Goal: Information Seeking & Learning: Check status

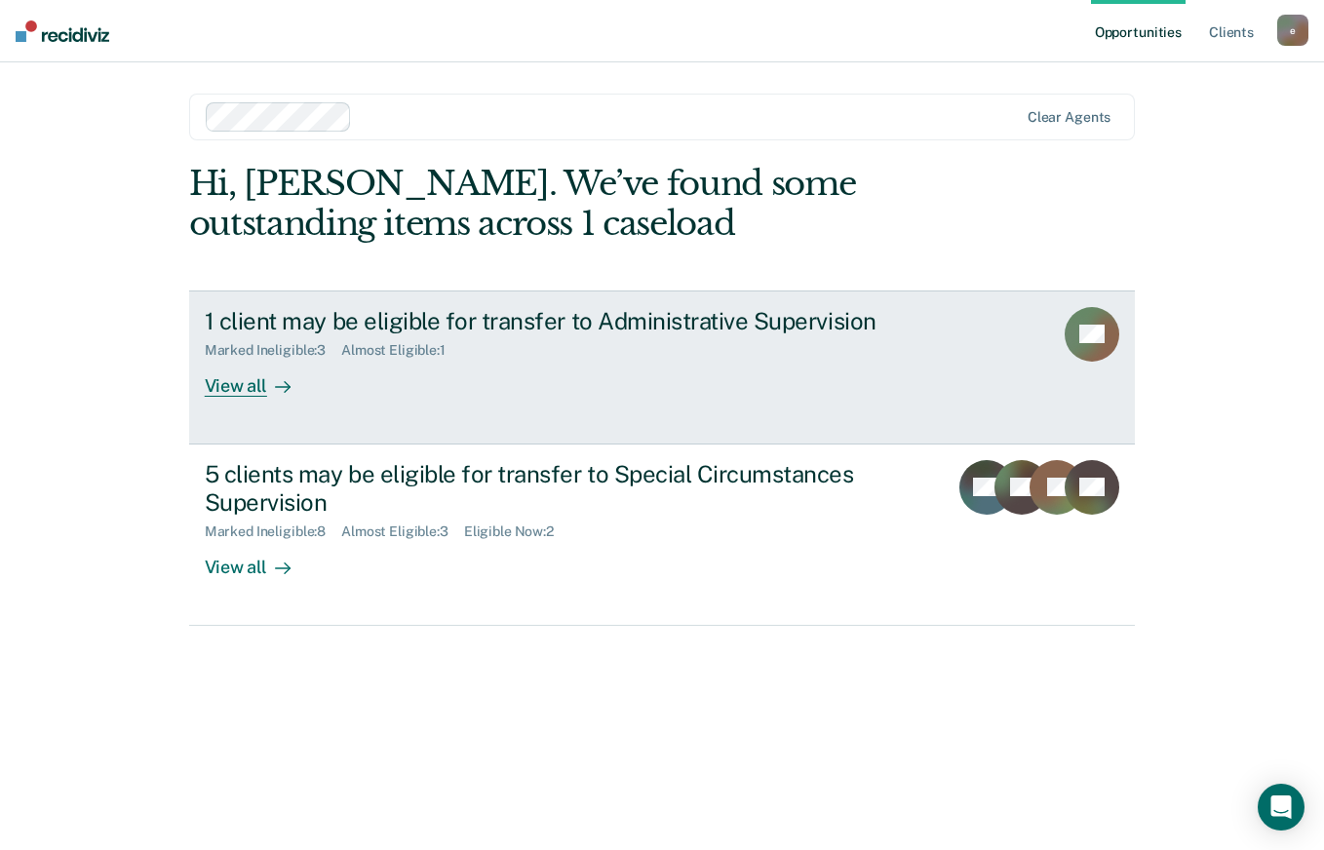
click at [258, 376] on div "View all" at bounding box center [259, 378] width 109 height 38
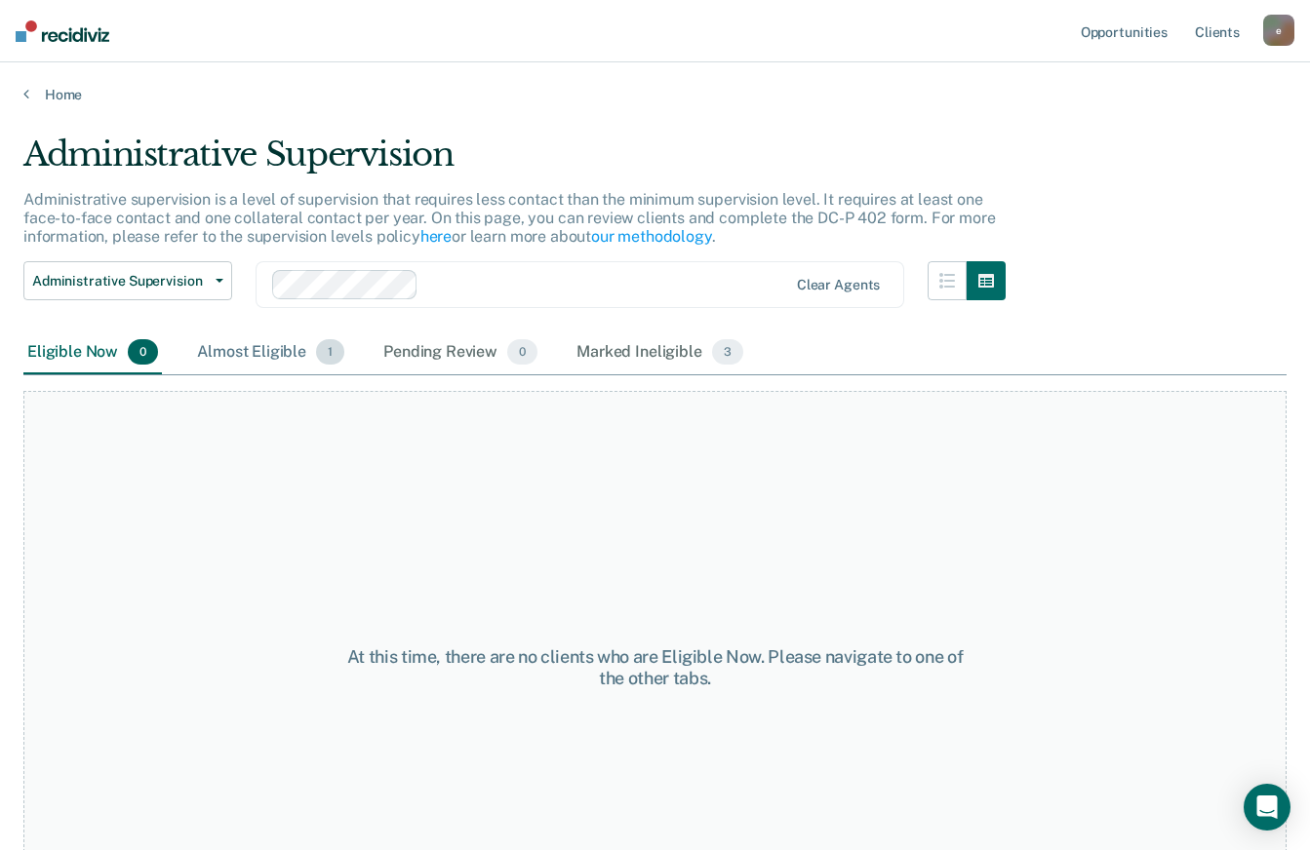
click at [241, 352] on div "Almost Eligible 1" at bounding box center [270, 353] width 155 height 43
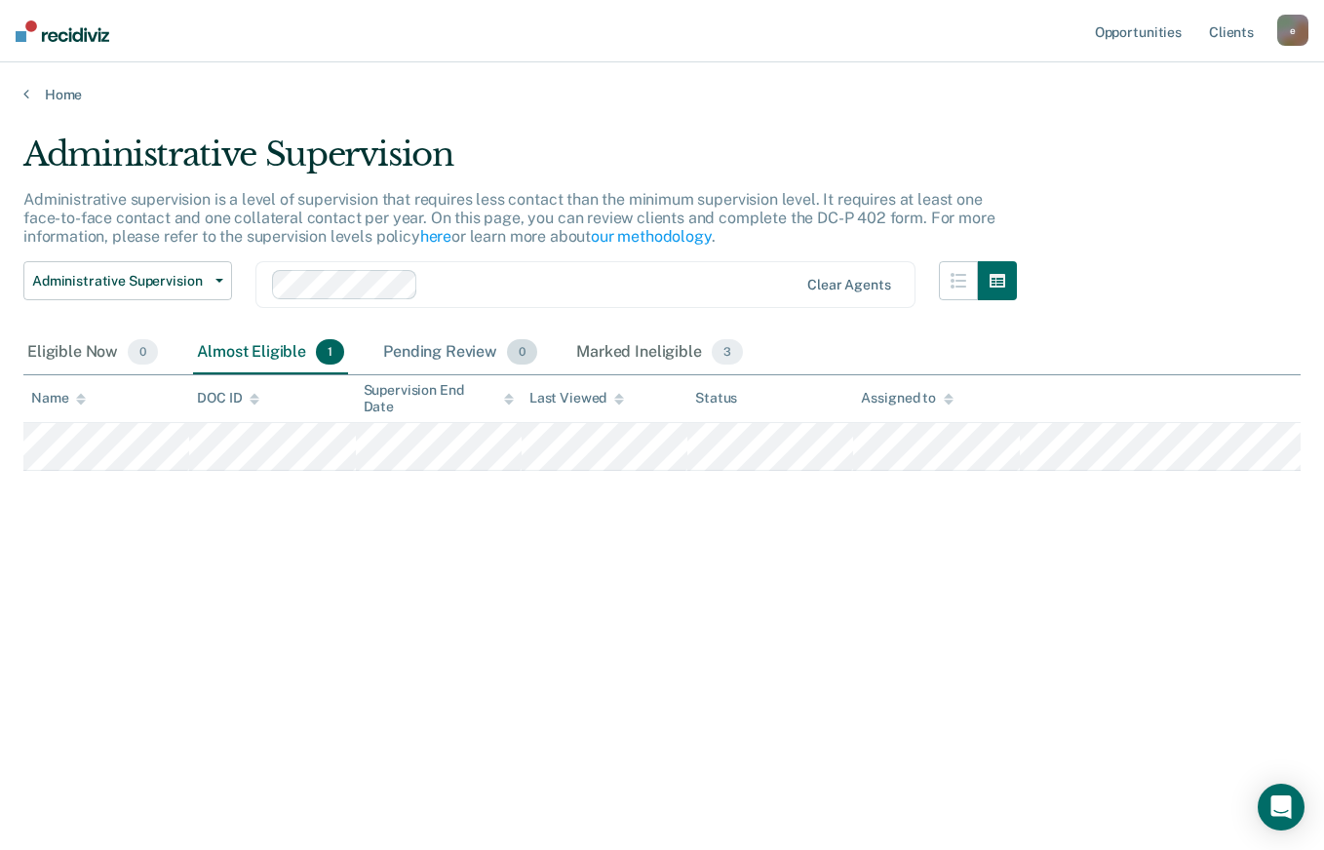
click at [447, 353] on div "Pending Review 0" at bounding box center [460, 353] width 162 height 43
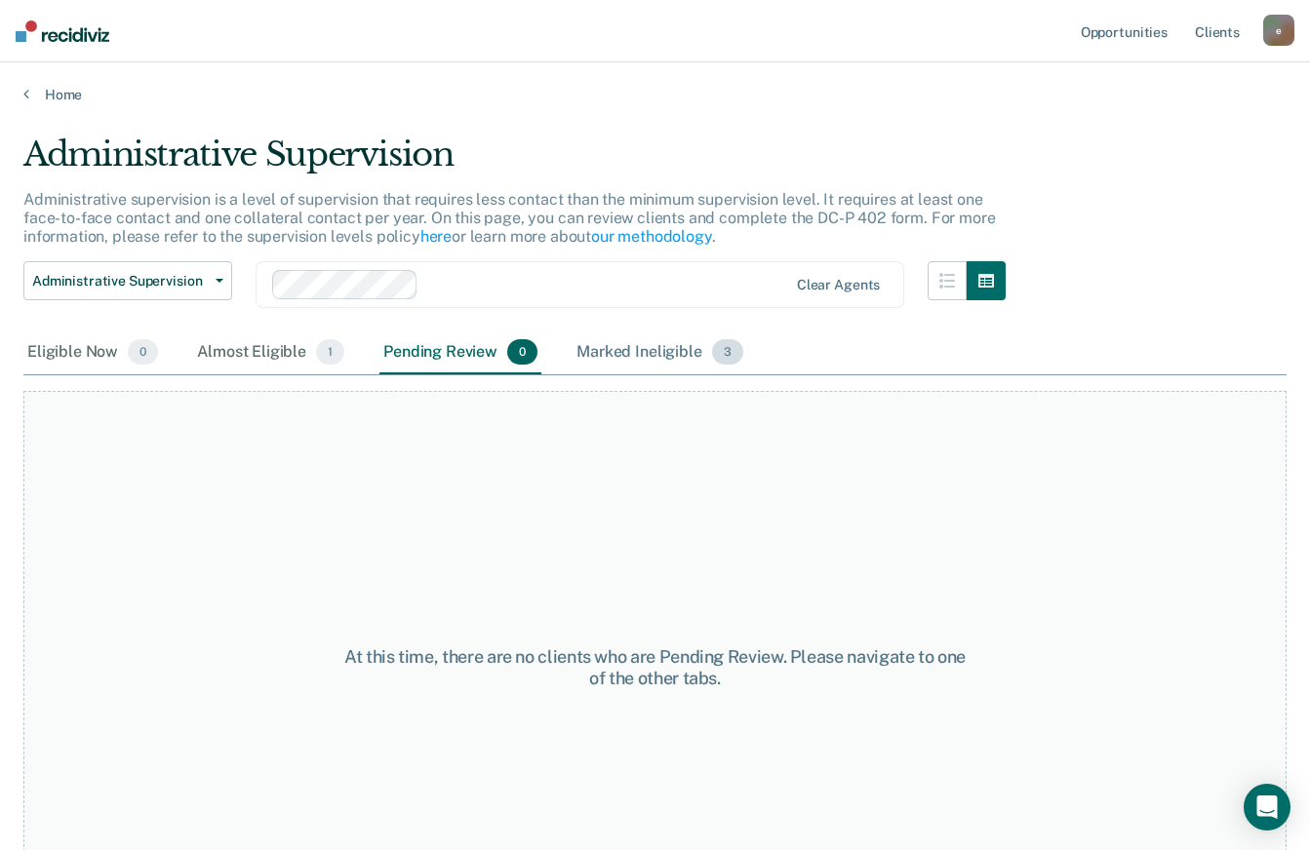
click at [639, 361] on div "Marked Ineligible 3" at bounding box center [660, 353] width 175 height 43
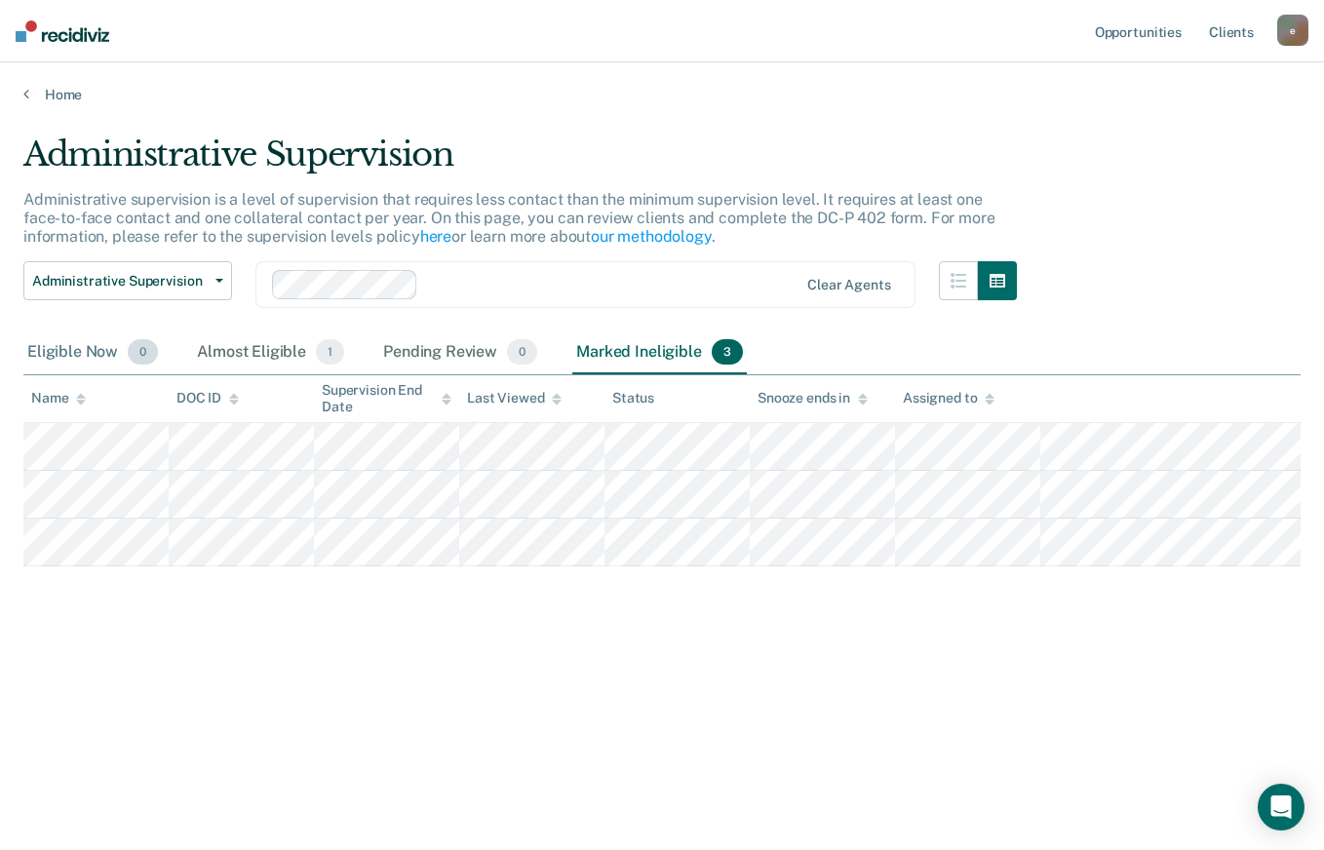
click at [76, 353] on div "Eligible Now 0" at bounding box center [92, 353] width 138 height 43
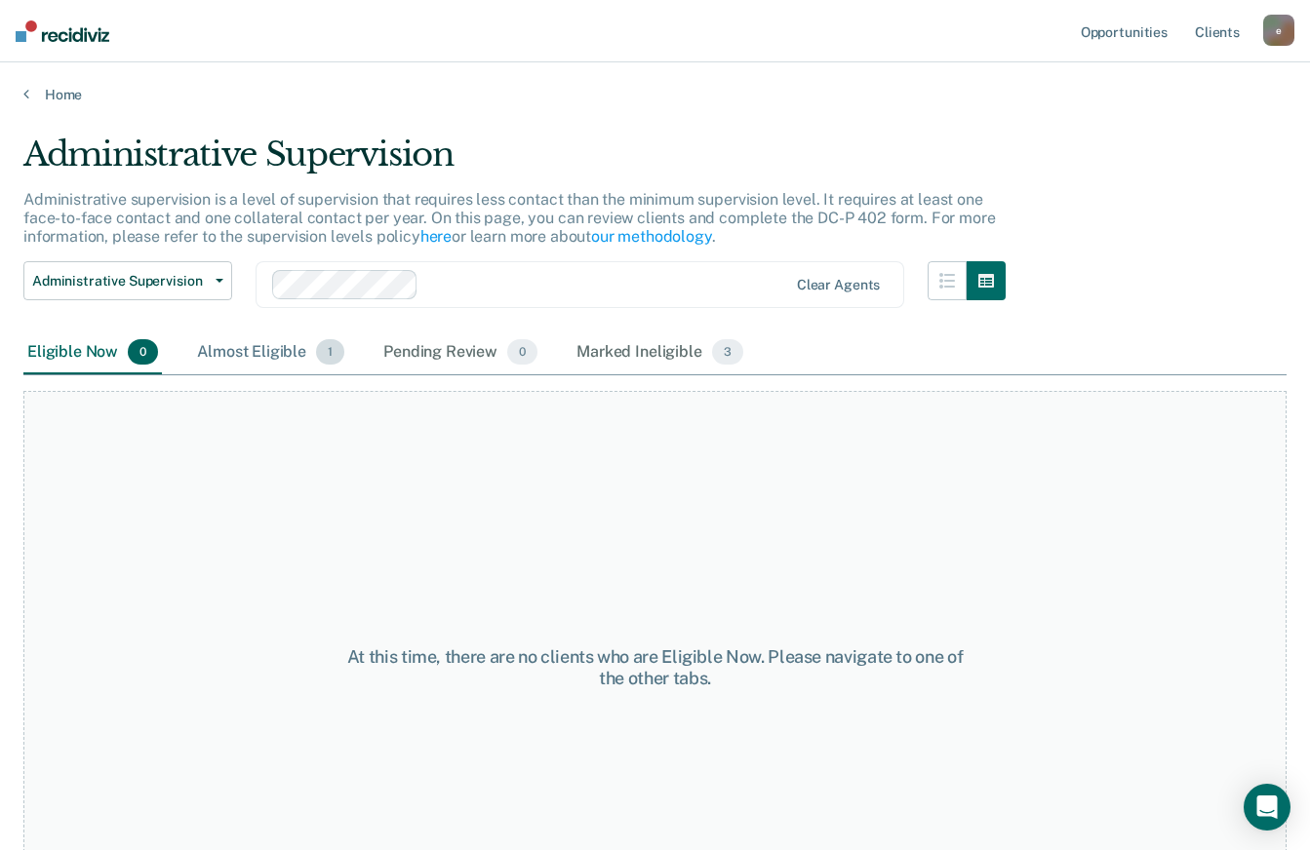
click at [249, 355] on div "Almost Eligible 1" at bounding box center [270, 353] width 155 height 43
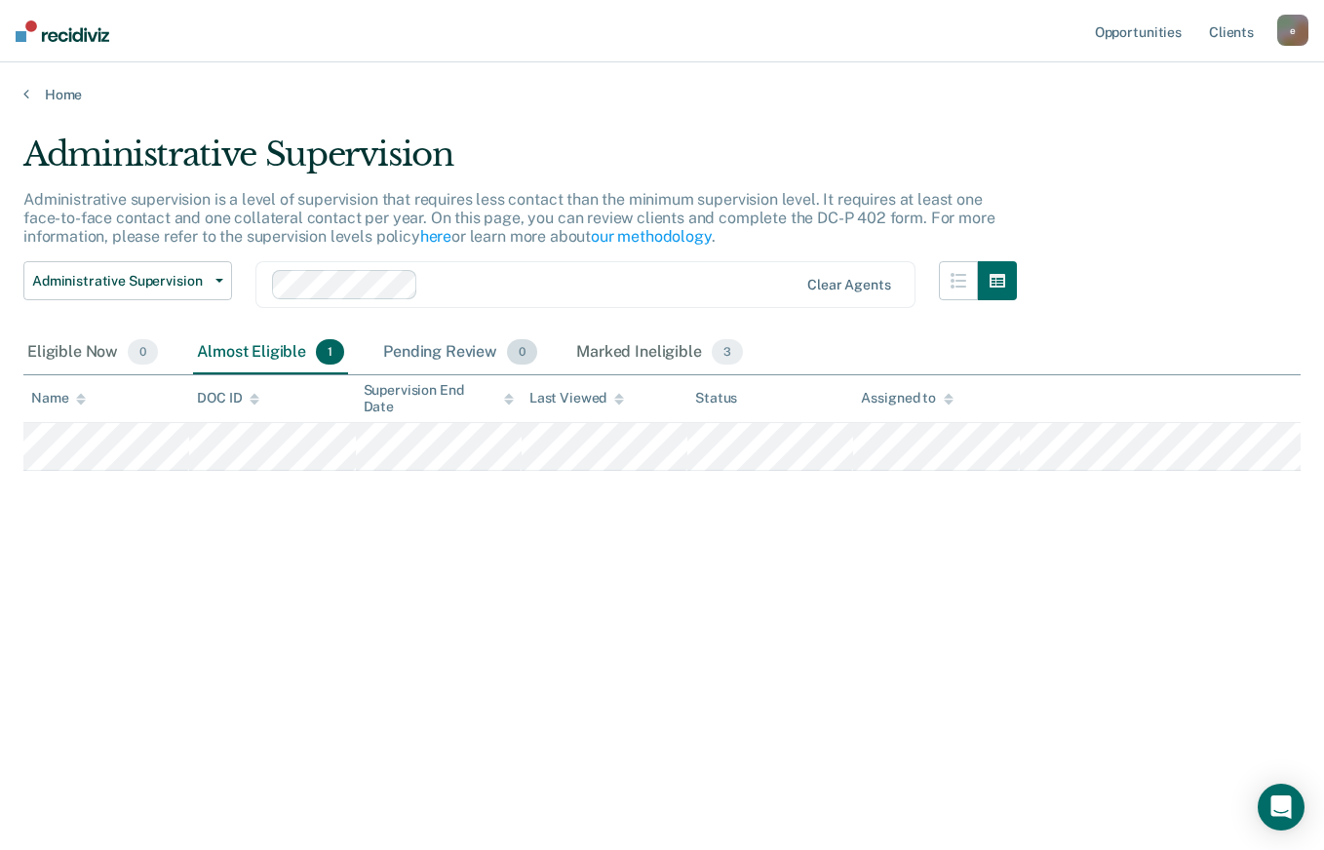
click at [455, 347] on div "Pending Review 0" at bounding box center [460, 353] width 162 height 43
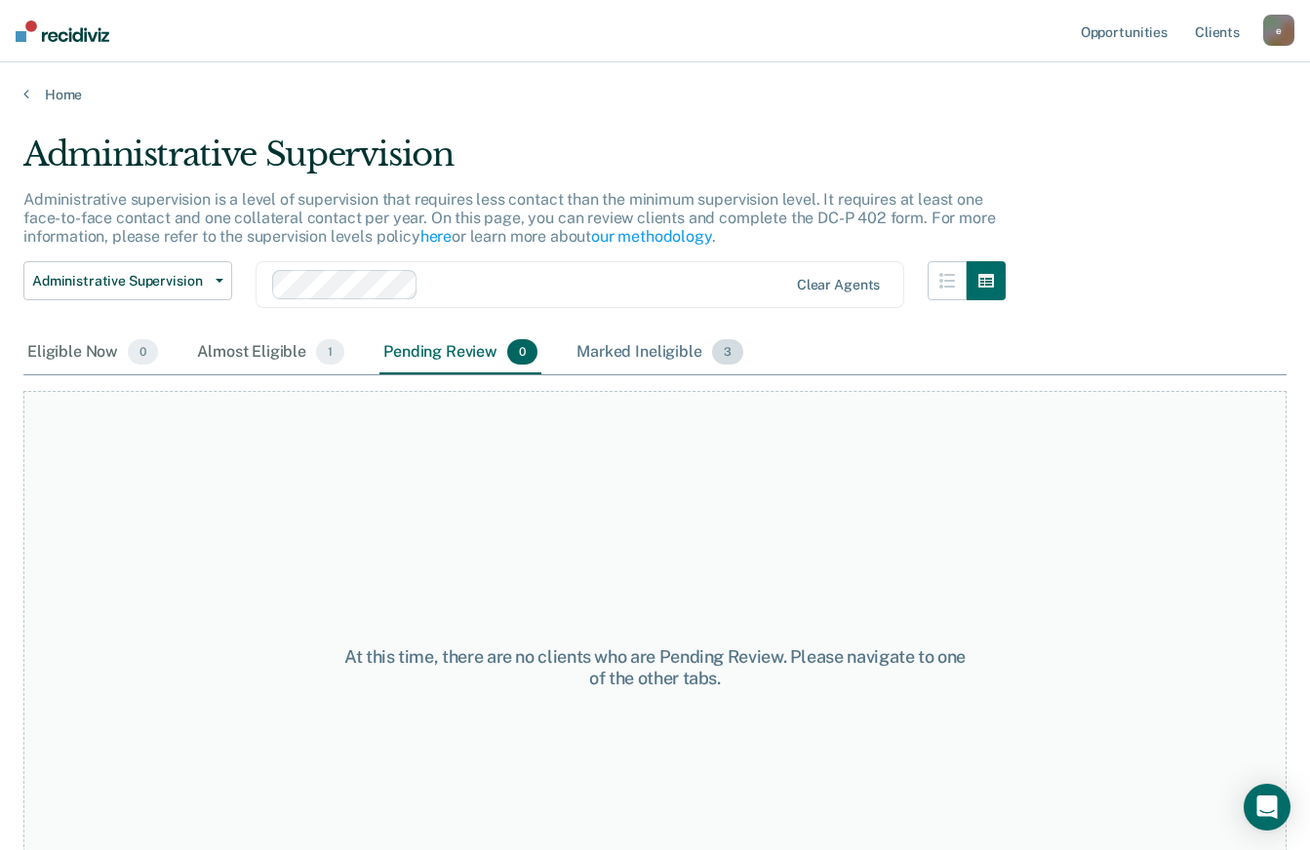
click at [628, 359] on div "Marked Ineligible 3" at bounding box center [660, 353] width 175 height 43
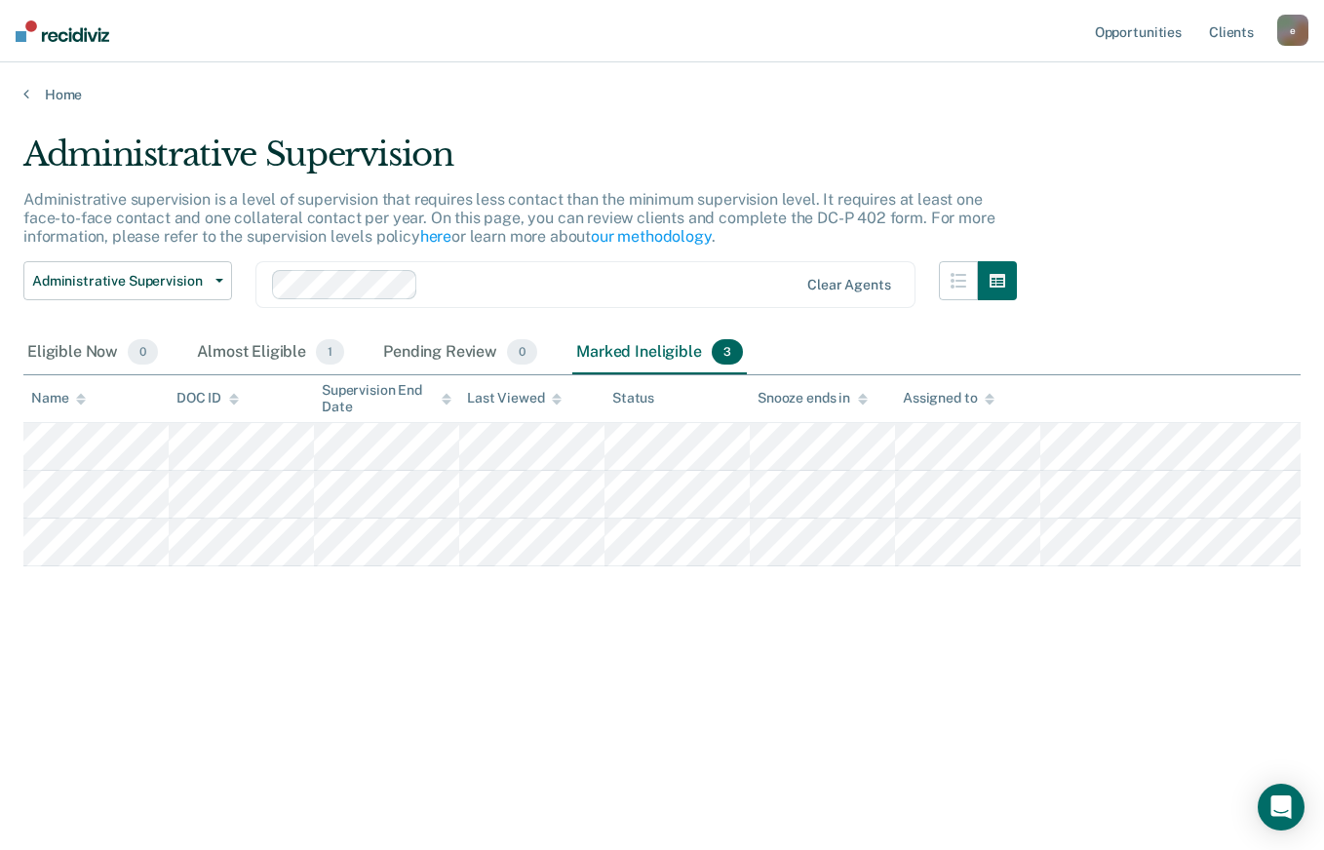
click at [77, 30] on img at bounding box center [63, 30] width 94 height 21
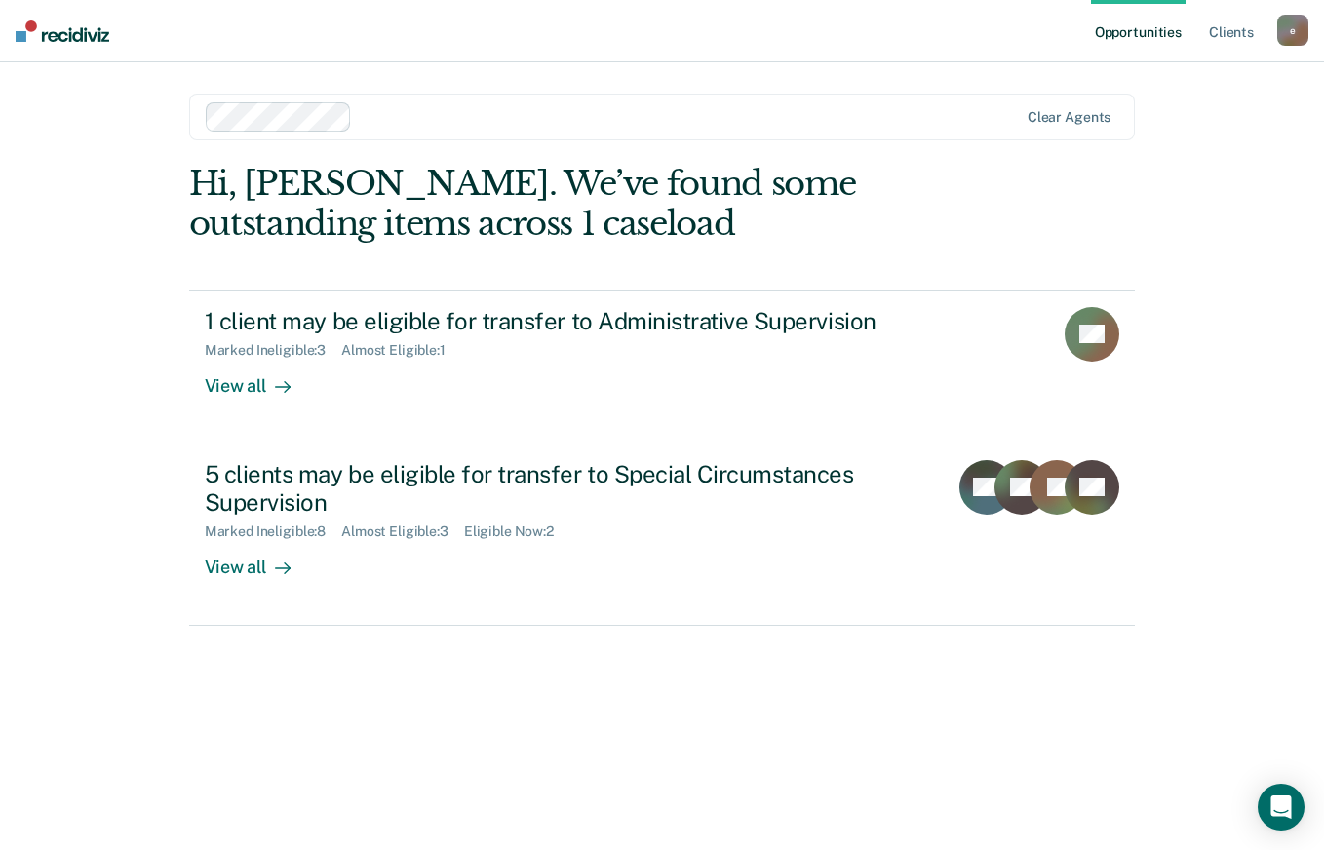
click at [238, 576] on div "View all" at bounding box center [259, 559] width 109 height 38
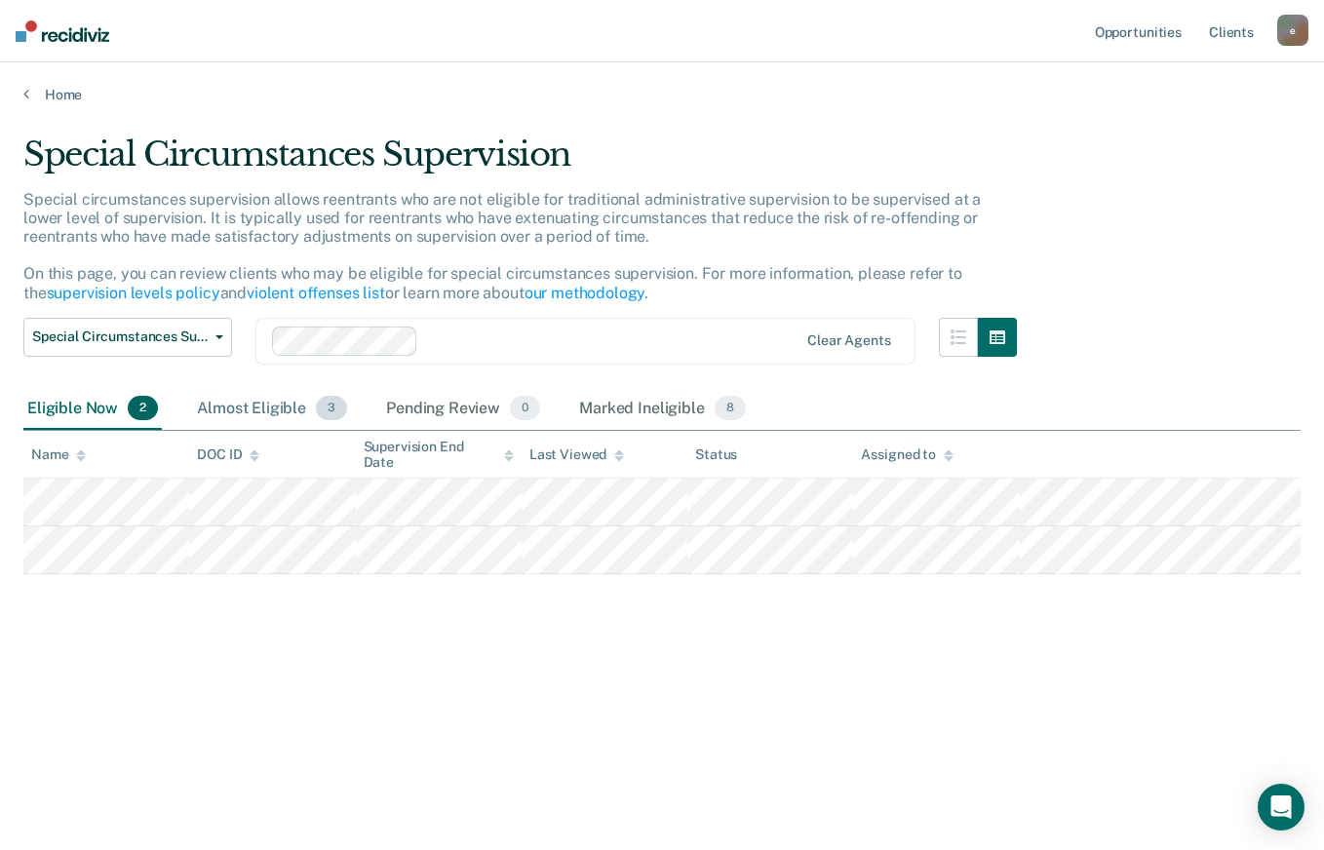
click at [257, 412] on div "Almost Eligible 3" at bounding box center [272, 409] width 158 height 43
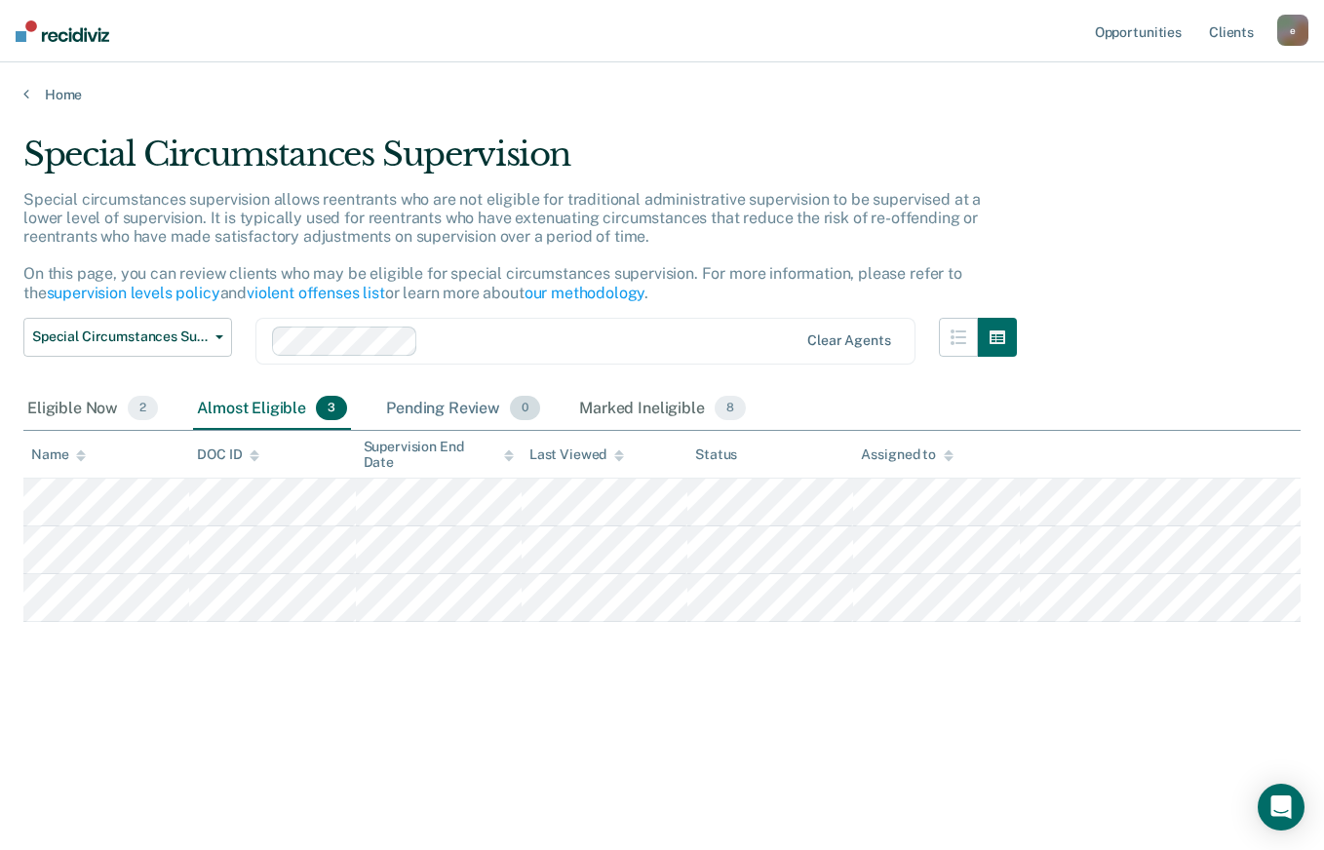
click at [448, 391] on div "Pending Review 0" at bounding box center [463, 409] width 162 height 43
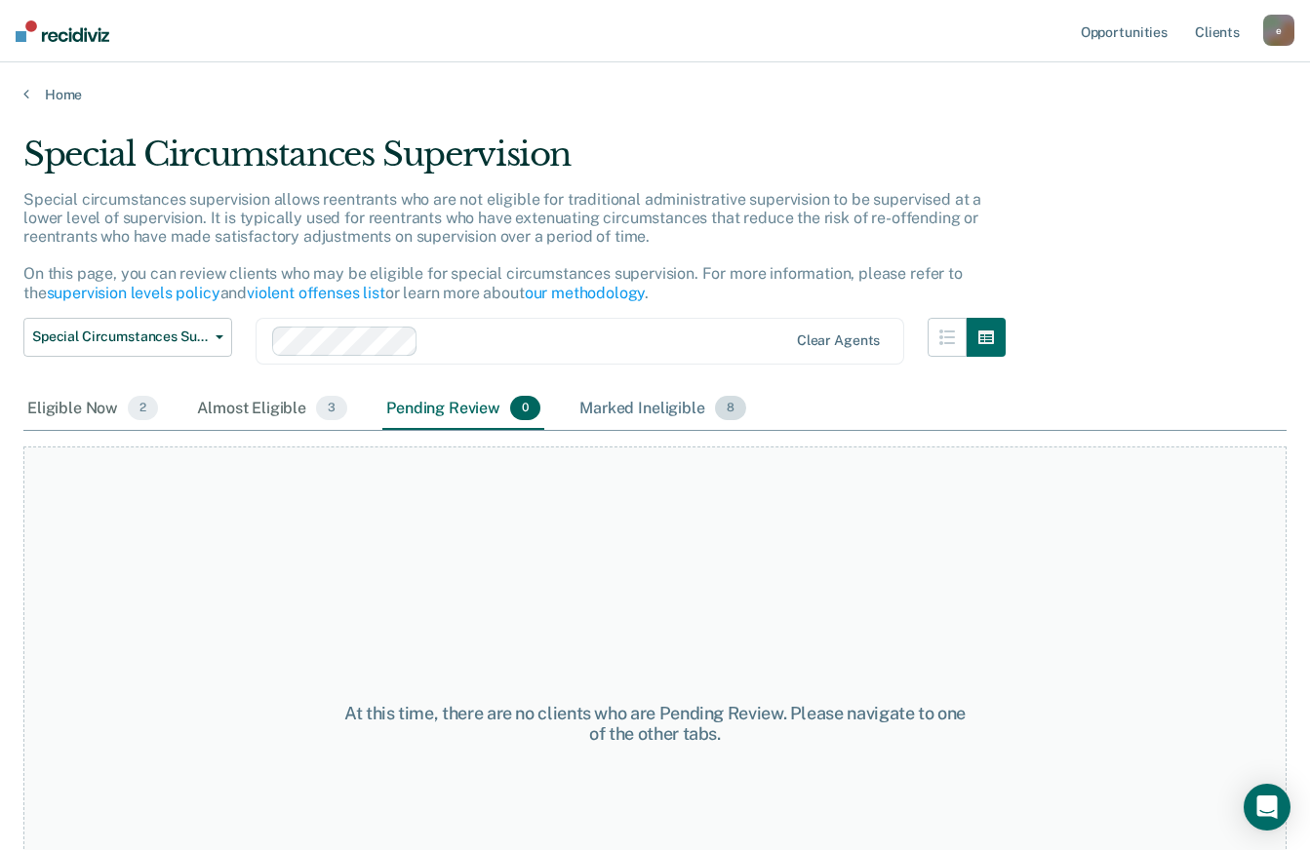
click at [654, 400] on div "Marked Ineligible 8" at bounding box center [662, 409] width 175 height 43
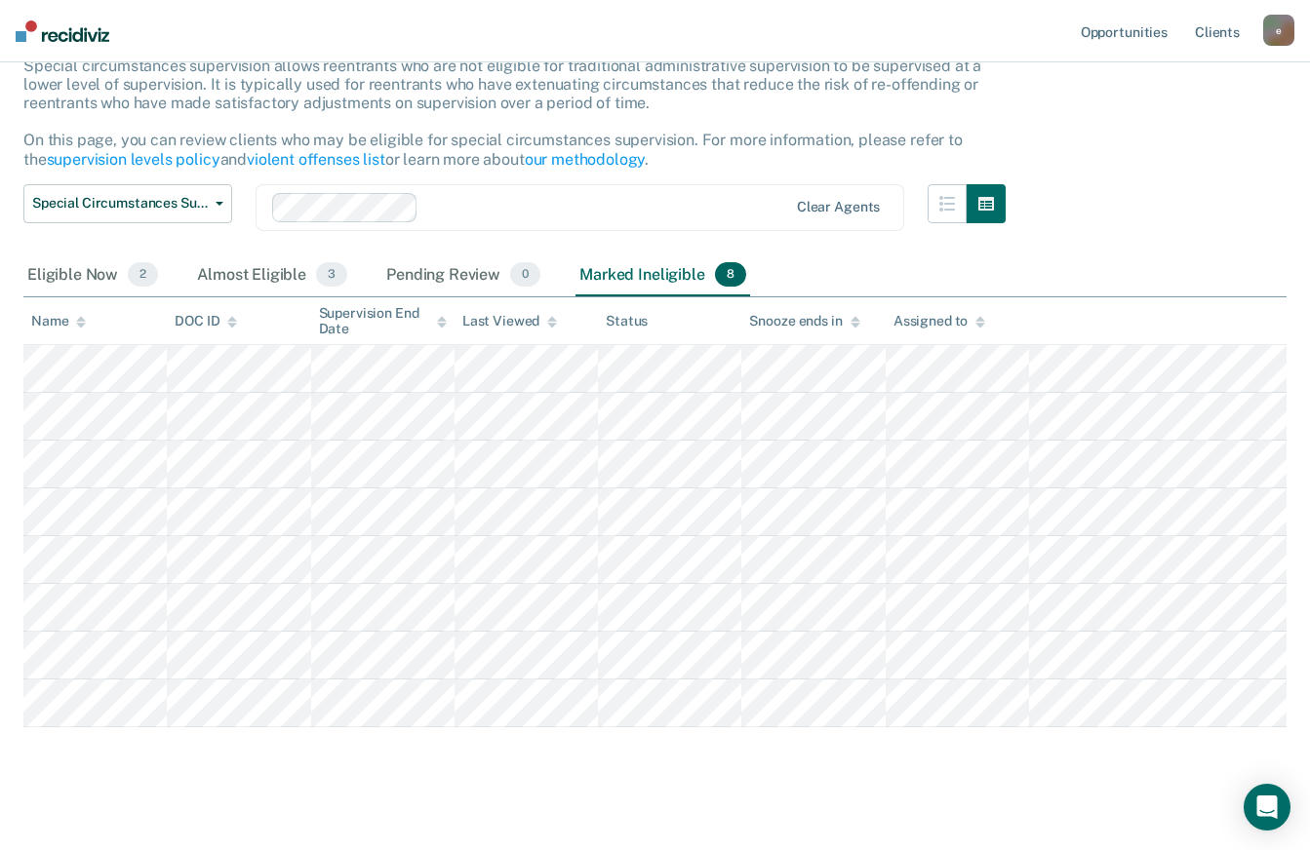
scroll to position [150, 0]
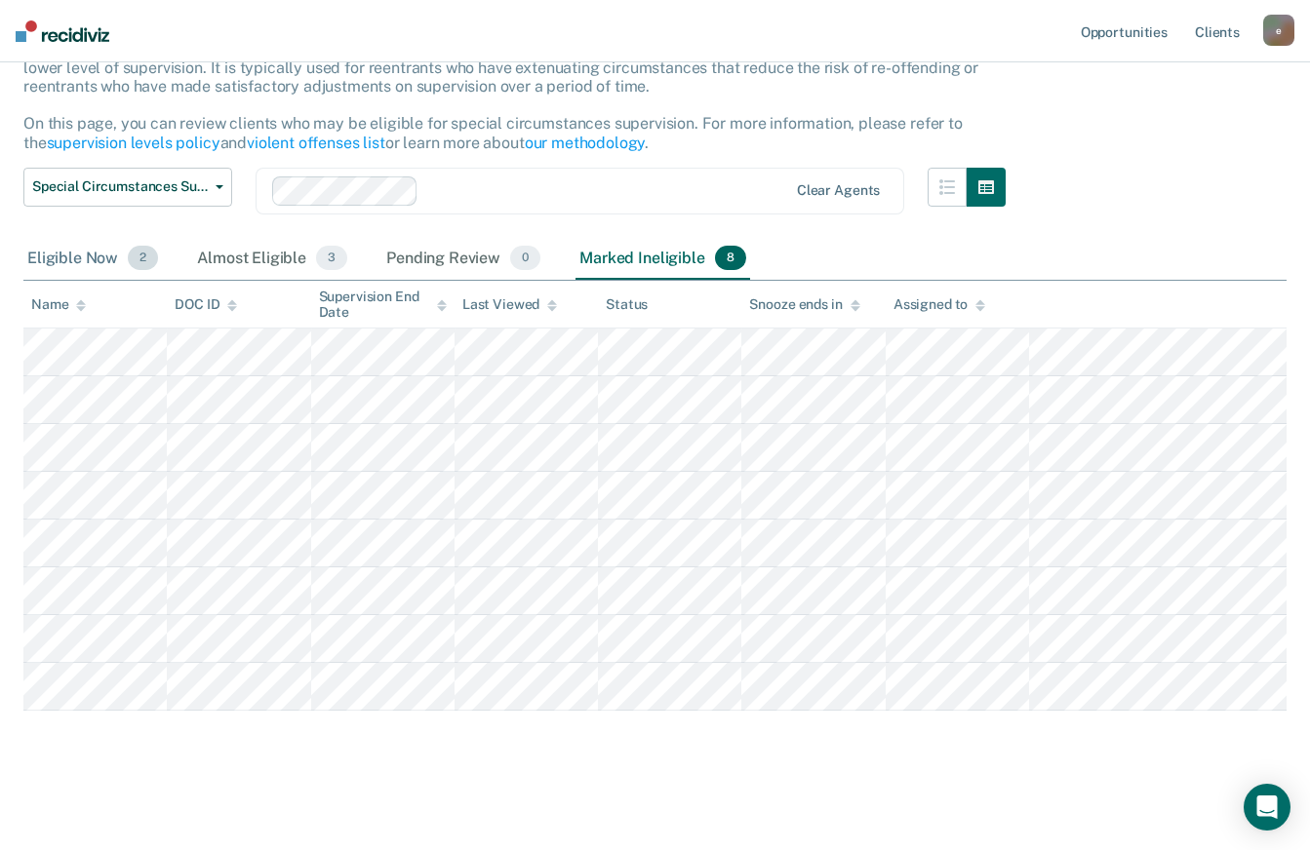
click at [81, 257] on div "Eligible Now 2" at bounding box center [92, 259] width 138 height 43
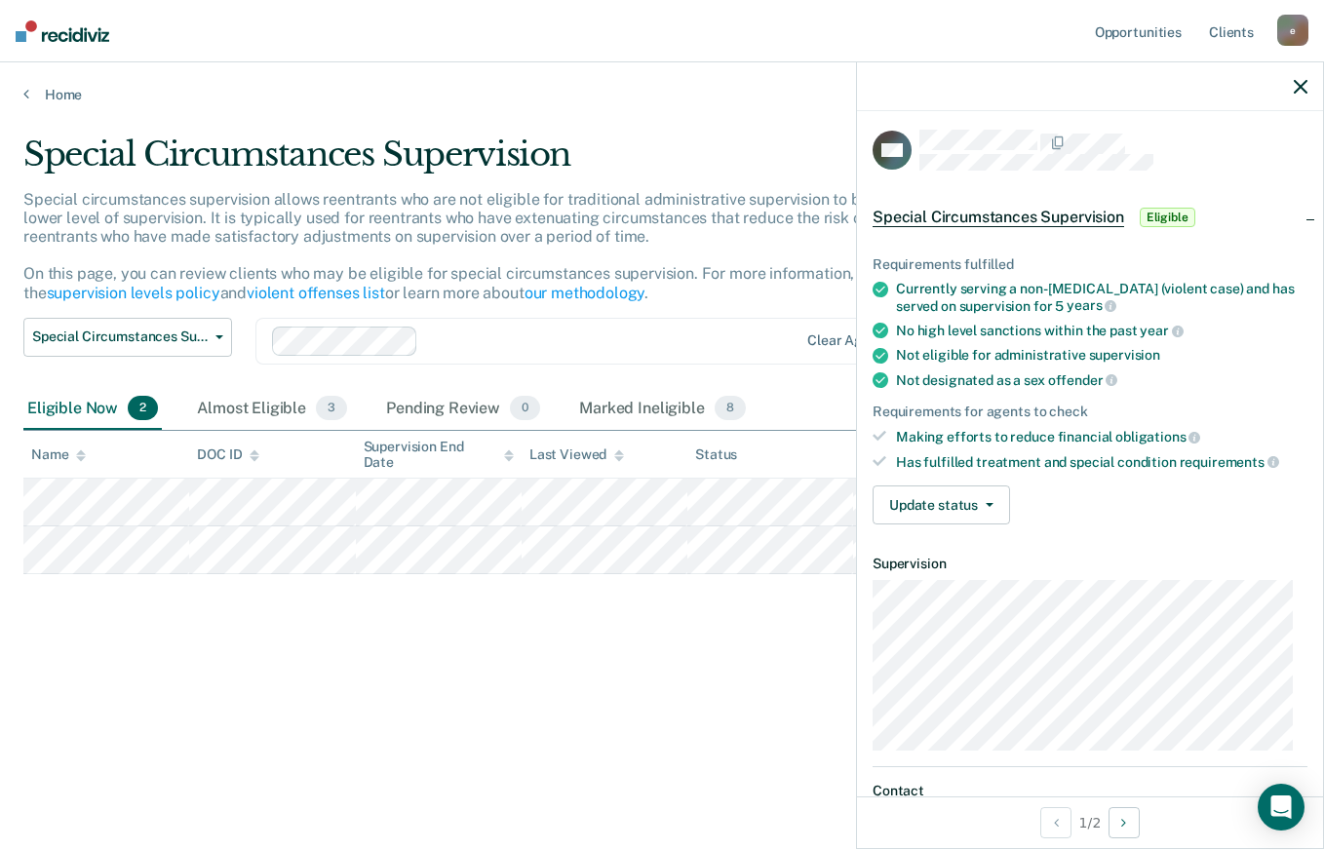
scroll to position [80, 0]
